Goal: Find specific page/section: Find specific page/section

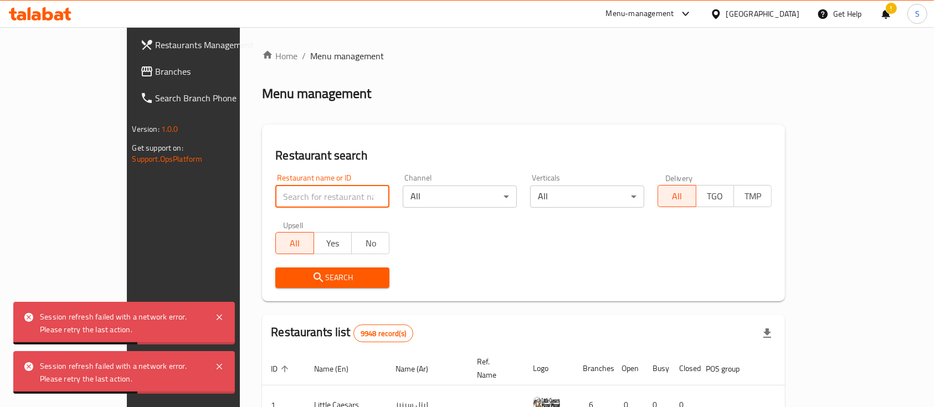
click at [275, 186] on input "search" at bounding box center [332, 197] width 114 height 22
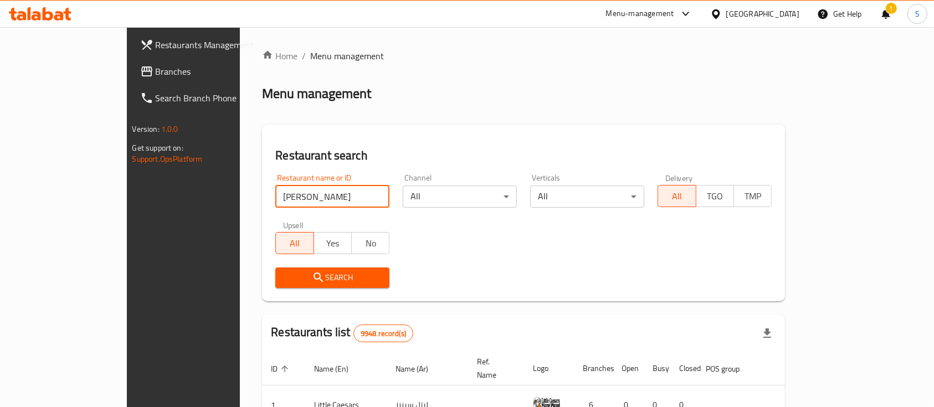
type input "[PERSON_NAME] Town"
click at [269, 291] on div "Search" at bounding box center [332, 278] width 127 height 34
click at [284, 281] on span "Search" at bounding box center [332, 278] width 96 height 14
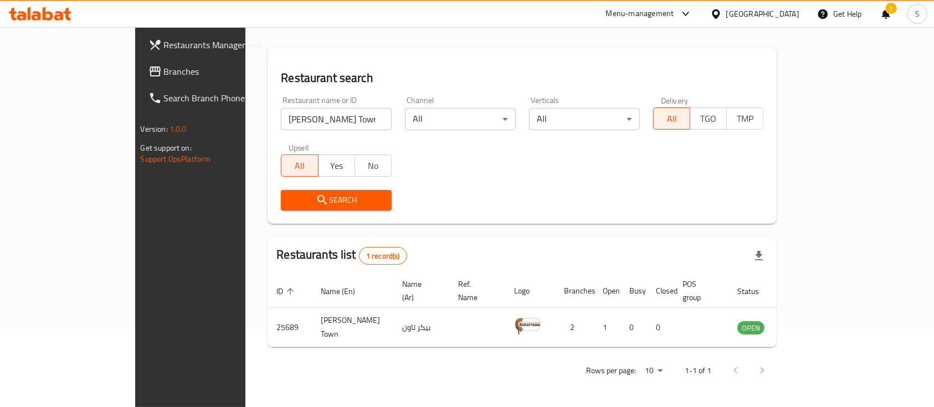
scroll to position [65, 0]
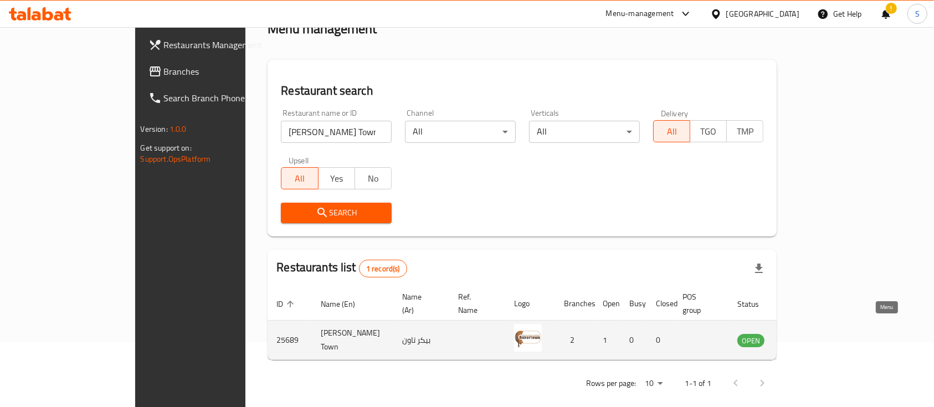
click at [809, 333] on icon "enhanced table" at bounding box center [801, 339] width 13 height 13
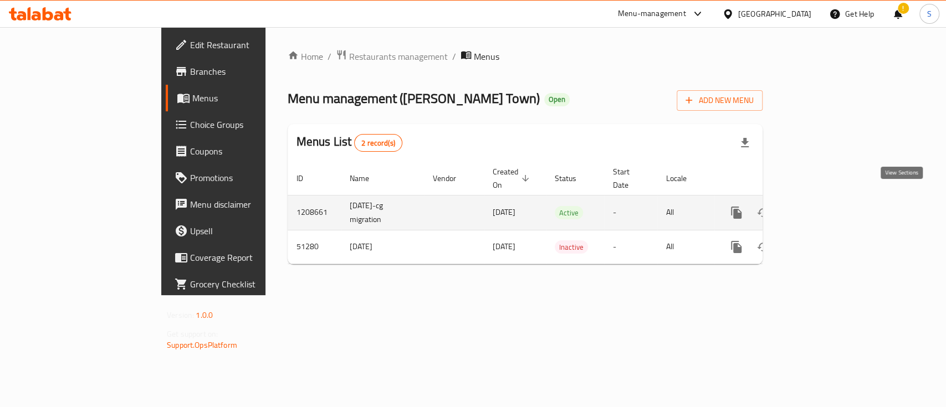
click at [821, 208] on icon "enhanced table" at bounding box center [816, 213] width 10 height 10
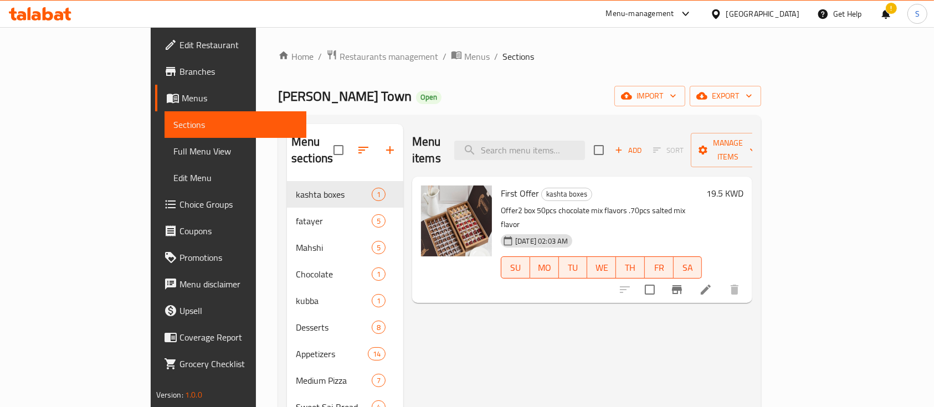
click at [179, 69] on span "Branches" at bounding box center [238, 71] width 119 height 13
